Goal: Task Accomplishment & Management: Use online tool/utility

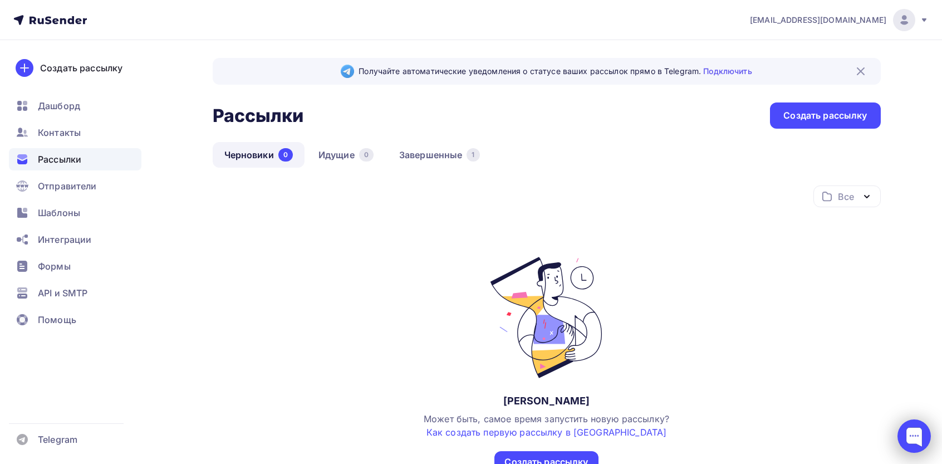
click at [918, 444] on div at bounding box center [914, 435] width 33 height 33
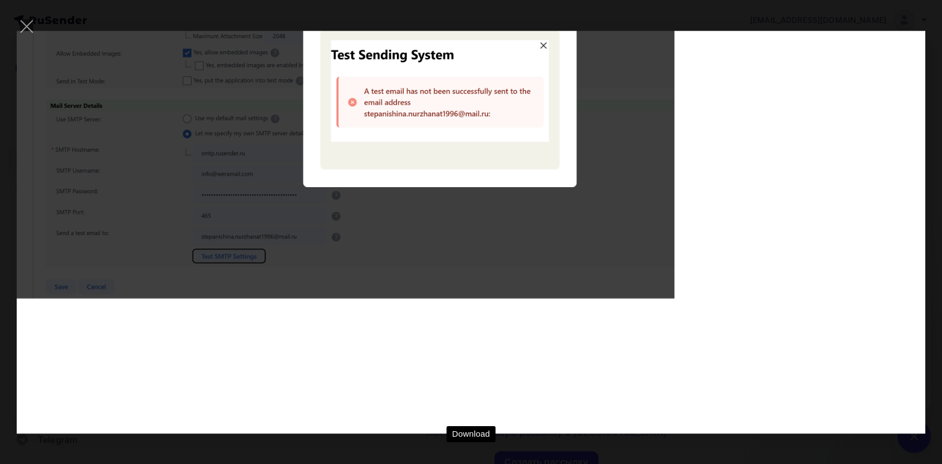
click at [829, 198] on div "Download" at bounding box center [471, 232] width 909 height 431
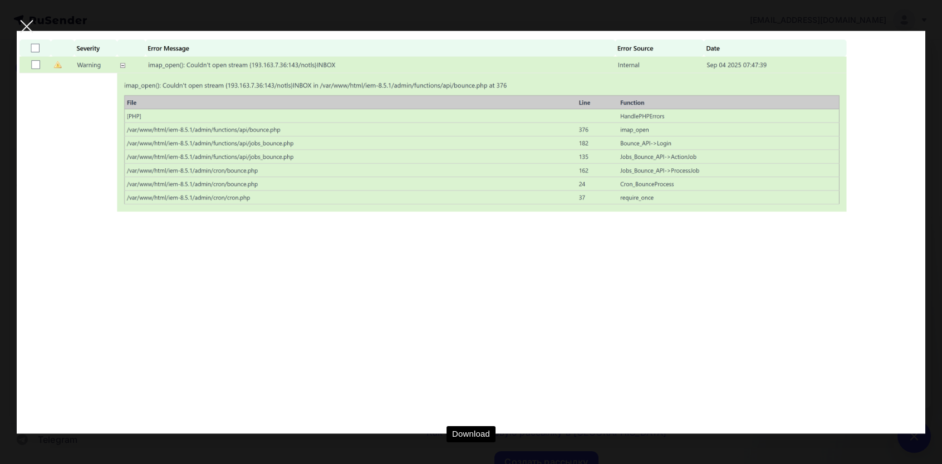
click at [31, 36] on div at bounding box center [26, 26] width 39 height 39
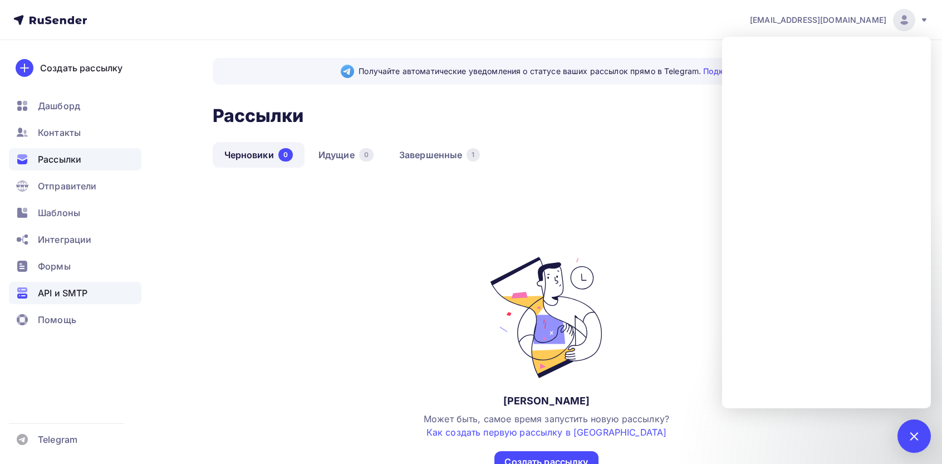
click at [65, 295] on span "API и SMTP" at bounding box center [63, 292] width 50 height 13
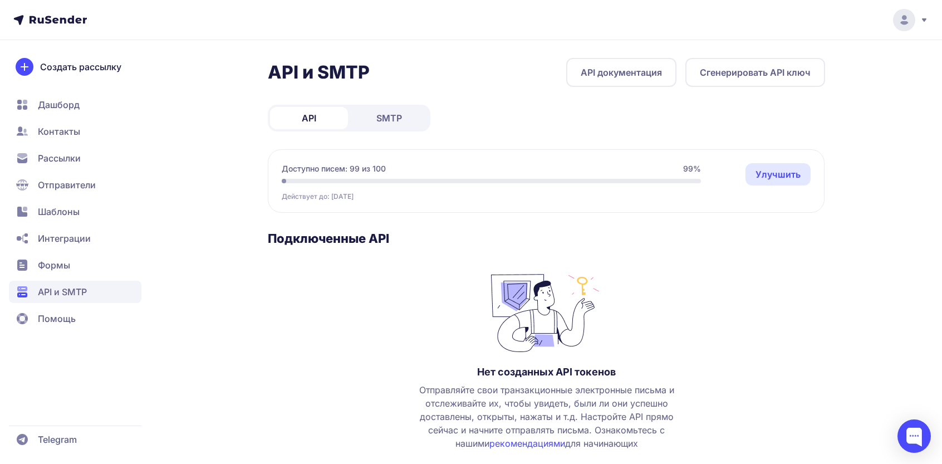
click at [400, 125] on div "API и SMTP API документация Сгенерировать API ключ API SMTP Доступно писем: 99 …" at bounding box center [547, 292] width 558 height 468
click at [397, 123] on span "SMTP" at bounding box center [390, 117] width 26 height 13
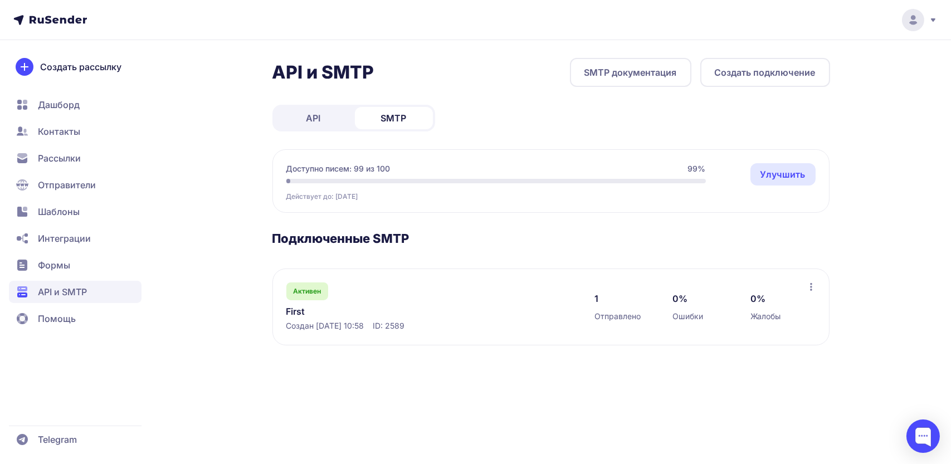
click at [727, 72] on button "Создать подключение" at bounding box center [765, 72] width 130 height 29
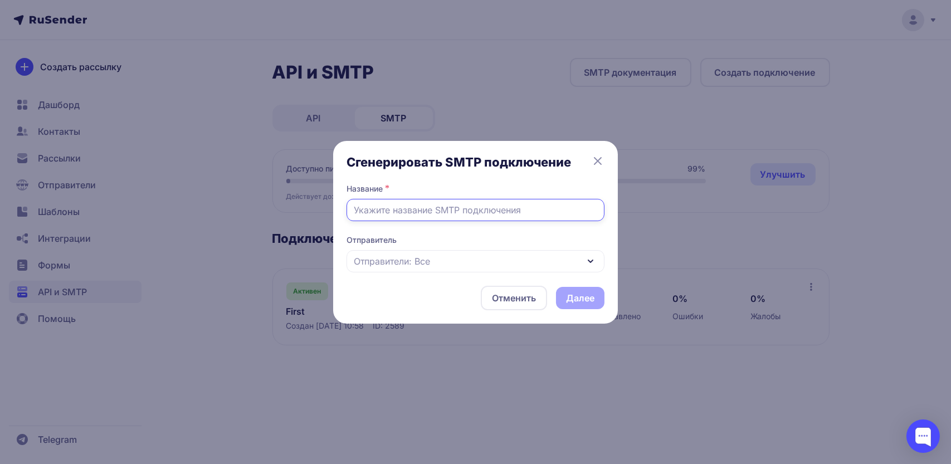
click at [472, 204] on input "text" at bounding box center [475, 210] width 258 height 22
click at [599, 158] on icon at bounding box center [597, 160] width 13 height 13
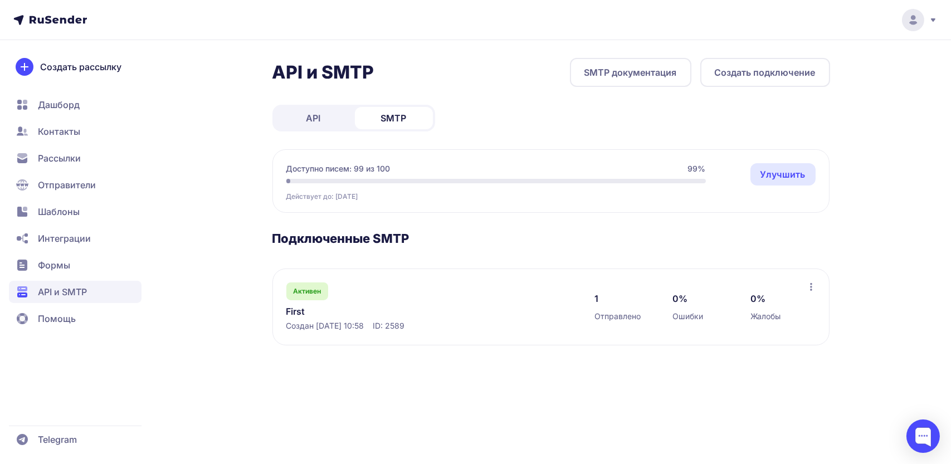
click at [641, 58] on link "SMTP документация" at bounding box center [630, 72] width 121 height 29
click at [793, 69] on button "Создать подключение" at bounding box center [765, 72] width 130 height 29
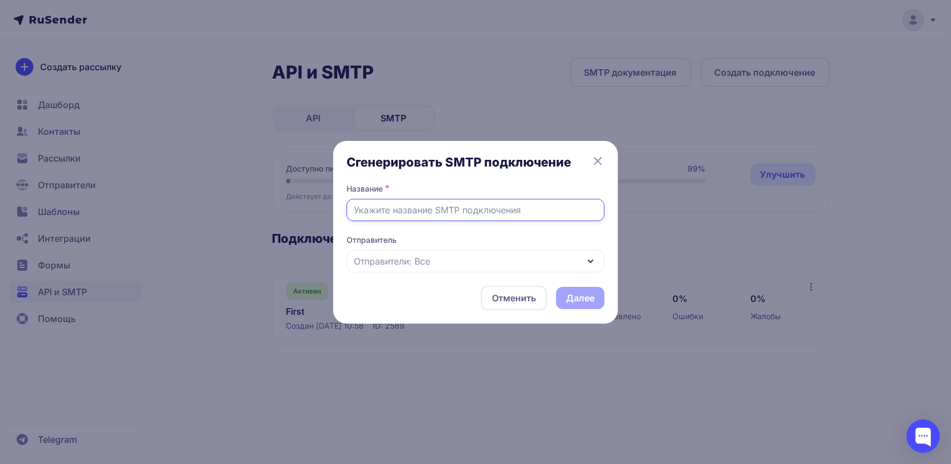
click at [463, 208] on input "text" at bounding box center [475, 210] width 258 height 22
type input "1"
click at [436, 261] on div "Отправители: Все" at bounding box center [475, 261] width 258 height 22
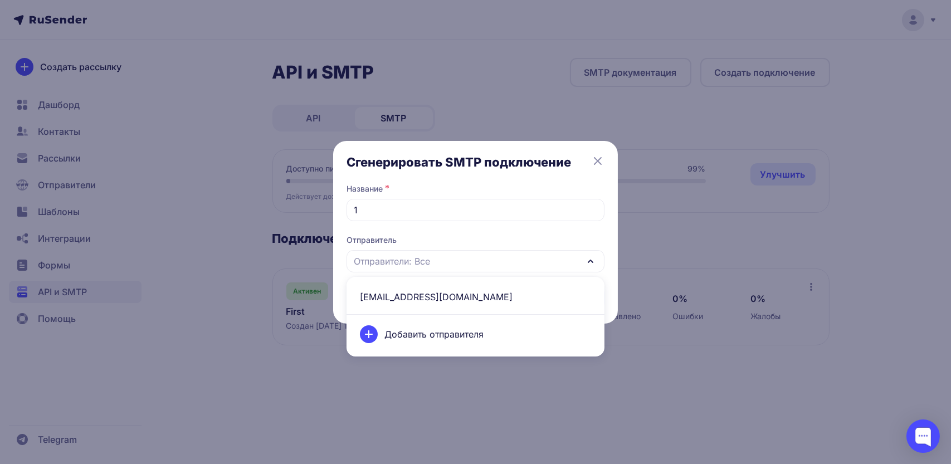
click at [419, 297] on span "info@weramail.com" at bounding box center [475, 297] width 245 height 27
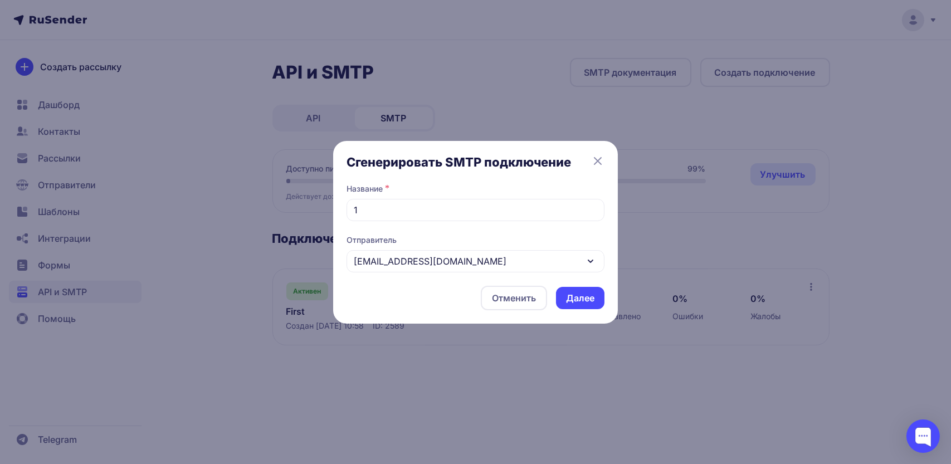
click at [575, 292] on button "Далее" at bounding box center [580, 298] width 48 height 22
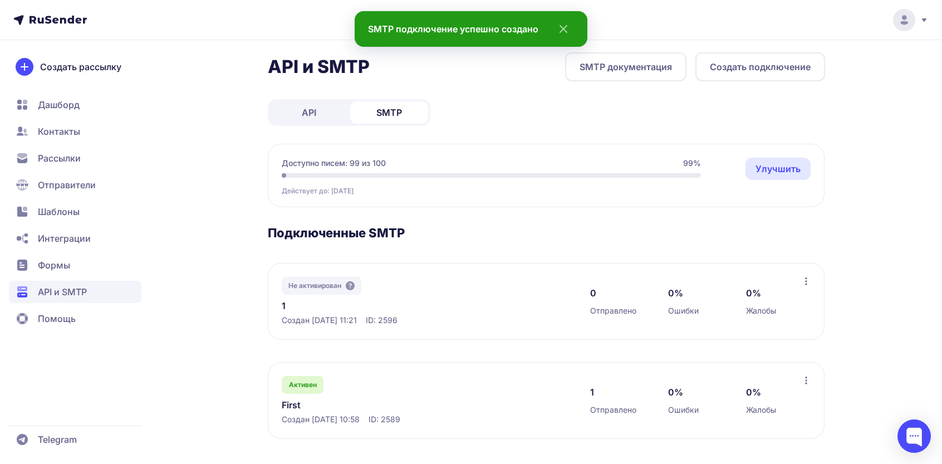
scroll to position [7, 0]
click at [802, 275] on icon at bounding box center [806, 279] width 9 height 9
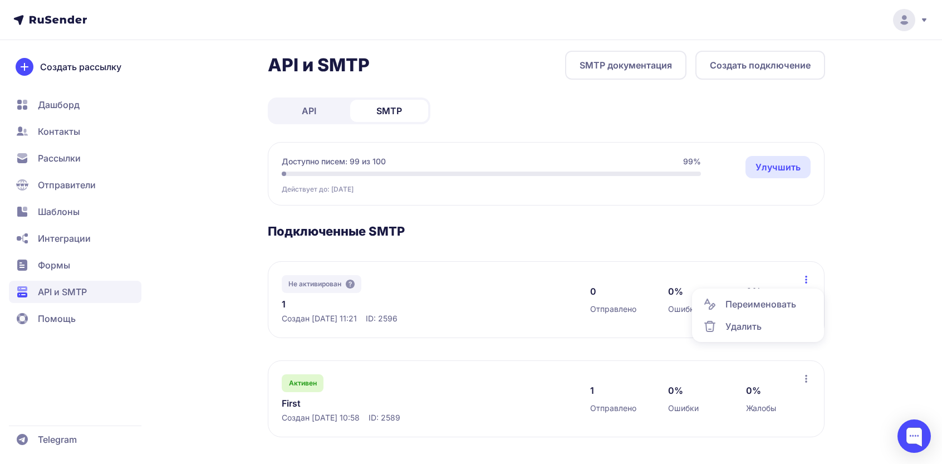
click at [739, 320] on span "Удалить" at bounding box center [744, 326] width 36 height 13
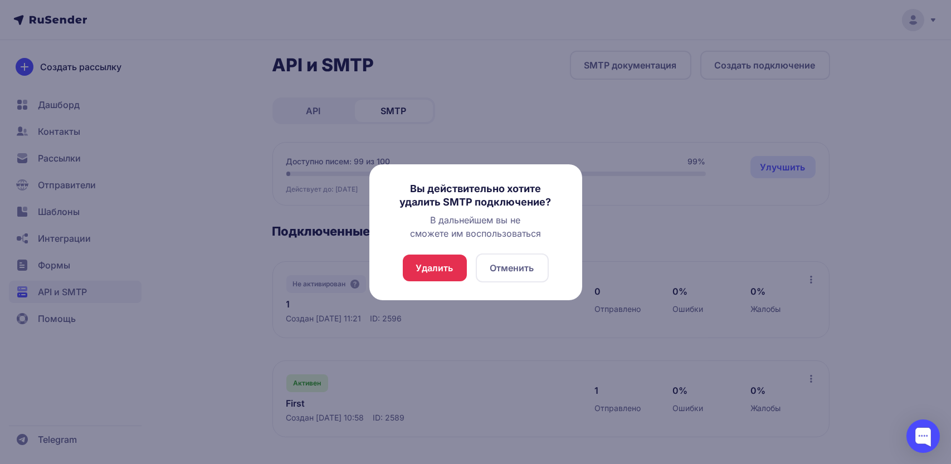
click at [432, 268] on button "Удалить" at bounding box center [435, 268] width 64 height 27
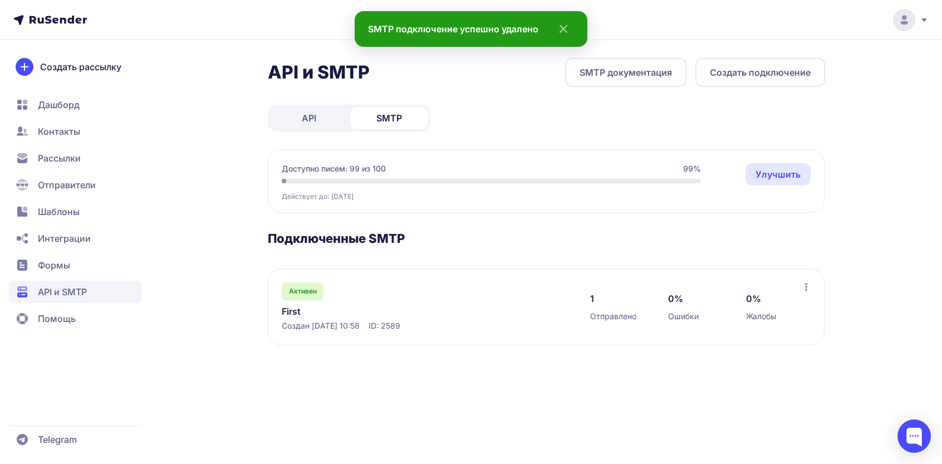
scroll to position [0, 0]
click at [697, 308] on div "0% Ошибки" at bounding box center [701, 307] width 56 height 30
click at [827, 286] on div "Активен First Создан 31.08.2025, 10:58 ID: 2589 1 Отправлено 0% Ошибки 0% Жалобы" at bounding box center [550, 306] width 557 height 77
click at [809, 288] on icon at bounding box center [811, 286] width 9 height 9
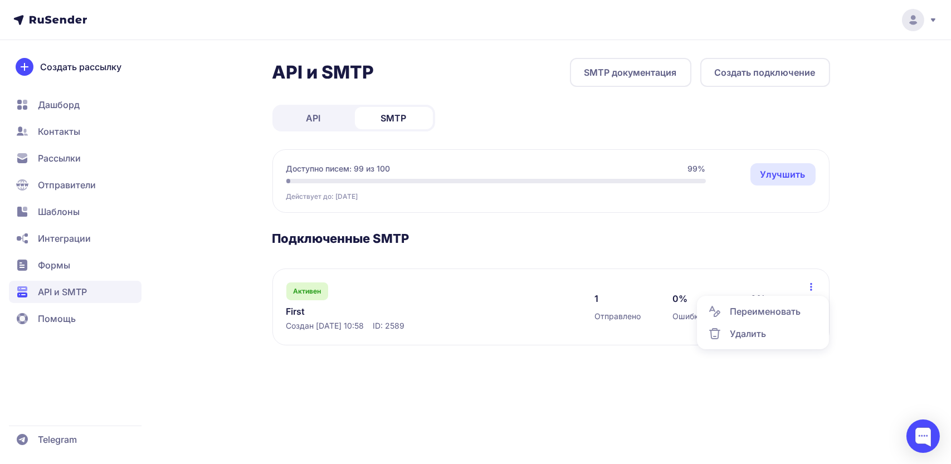
click at [356, 301] on div "Активен First Создан 31.08.2025, 10:58 ID: 2589" at bounding box center [429, 306] width 286 height 49
click at [300, 311] on link "First" at bounding box center [400, 311] width 228 height 13
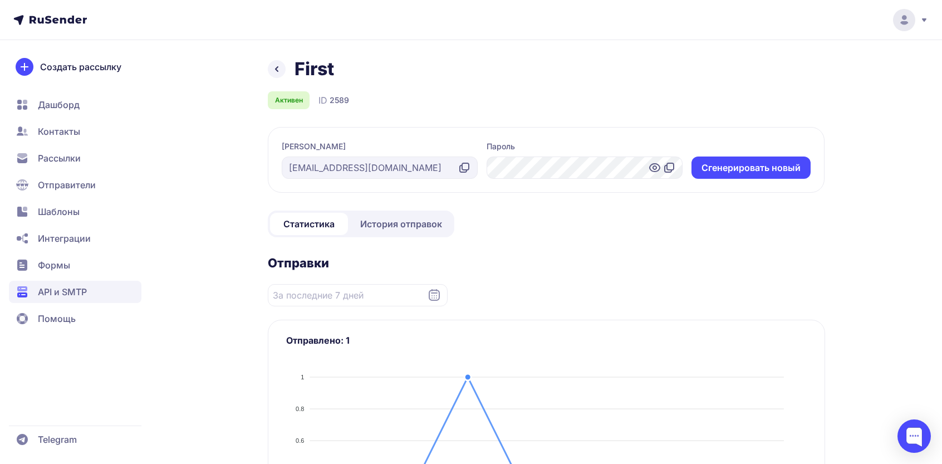
click at [468, 165] on icon at bounding box center [465, 166] width 7 height 7
click at [675, 163] on icon at bounding box center [669, 167] width 13 height 13
